Goal: Information Seeking & Learning: Find specific fact

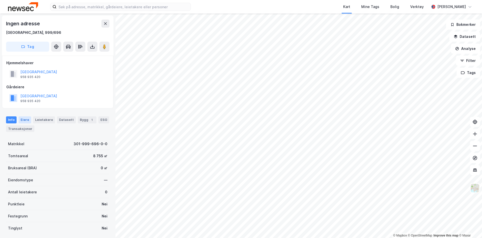
click at [25, 120] on div "Eiere" at bounding box center [25, 119] width 13 height 7
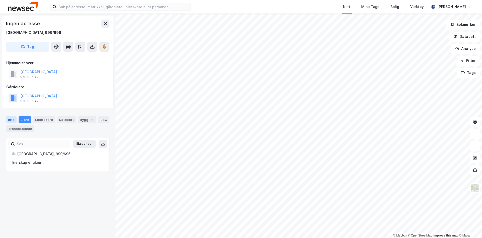
click at [14, 120] on div "Info" at bounding box center [11, 119] width 11 height 7
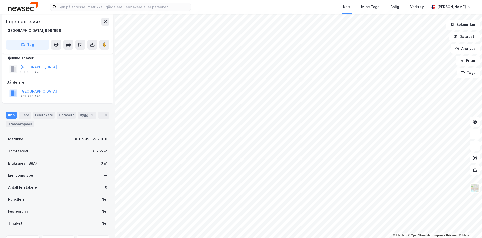
scroll to position [5, 0]
